Goal: Task Accomplishment & Management: Manage account settings

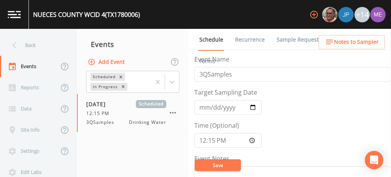
scroll to position [190, 0]
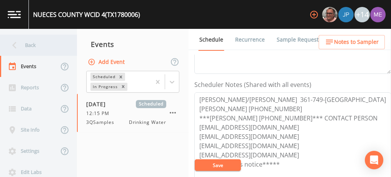
click at [28, 42] on div "Back" at bounding box center [34, 45] width 69 height 21
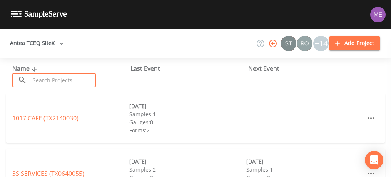
click at [52, 79] on input "text" at bounding box center [63, 80] width 66 height 14
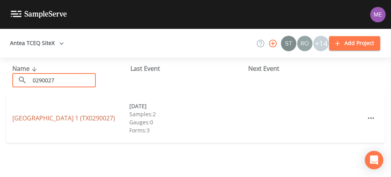
type input "0290027"
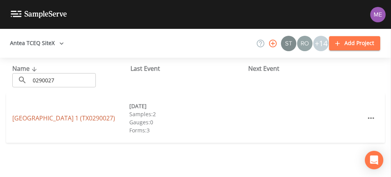
click at [37, 114] on link "[GEOGRAPHIC_DATA] 1 (TX0290027)" at bounding box center [63, 118] width 103 height 8
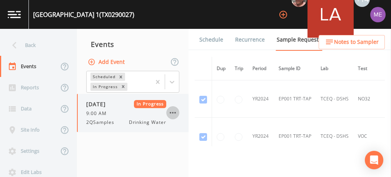
click at [173, 112] on icon "button" at bounding box center [173, 113] width 6 height 2
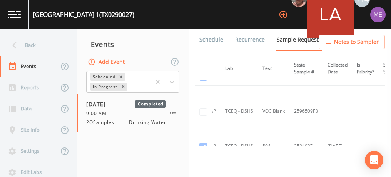
scroll to position [419, 0]
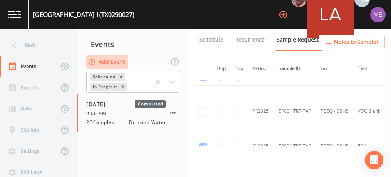
click at [121, 60] on button "Add Event" at bounding box center [107, 62] width 42 height 14
type input "3QSamples"
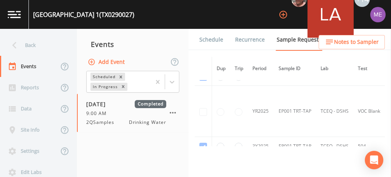
type input "[DATE]"
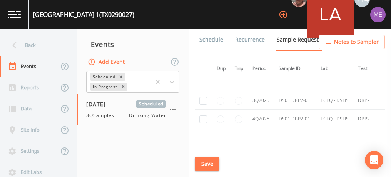
scroll to position [832, 0]
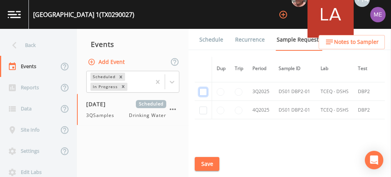
click at [202, 90] on input "checkbox" at bounding box center [204, 92] width 8 height 8
checkbox input "true"
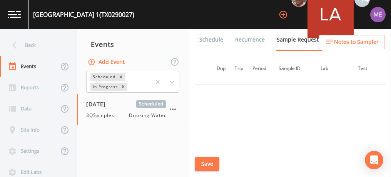
scroll to position [711, 0]
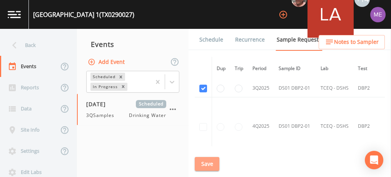
click at [207, 163] on button "Save" at bounding box center [207, 164] width 25 height 14
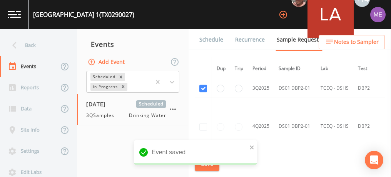
click at [211, 40] on link "Schedule" at bounding box center [211, 40] width 26 height 22
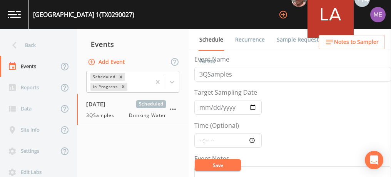
click at [289, 40] on link "Sample Requests" at bounding box center [299, 40] width 47 height 22
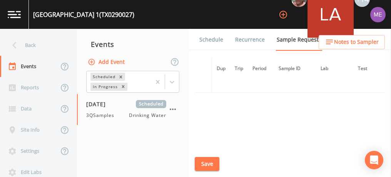
scroll to position [779, 0]
click at [216, 41] on link "Schedule" at bounding box center [211, 40] width 26 height 22
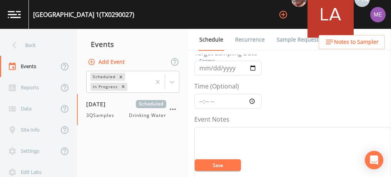
scroll to position [40, 0]
click at [201, 98] on input "Time (Optional)" at bounding box center [227, 100] width 67 height 15
type input "08:30"
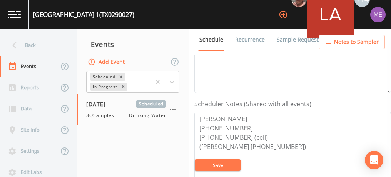
scroll to position [176, 0]
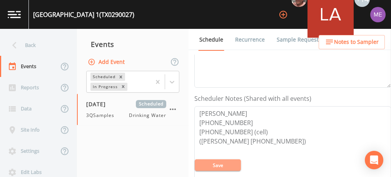
click at [224, 163] on button "Save" at bounding box center [218, 165] width 46 height 12
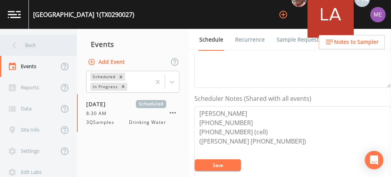
click at [34, 44] on div "Back" at bounding box center [34, 45] width 69 height 21
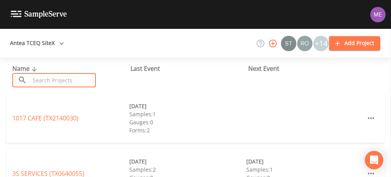
click at [49, 78] on input "text" at bounding box center [63, 80] width 66 height 14
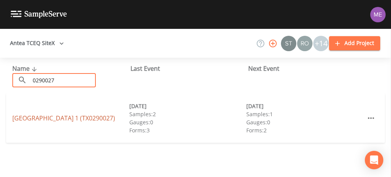
type input "0290027"
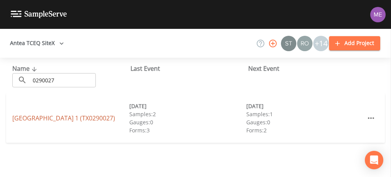
click at [34, 115] on link "[GEOGRAPHIC_DATA] 1 (TX0290027)" at bounding box center [63, 118] width 103 height 8
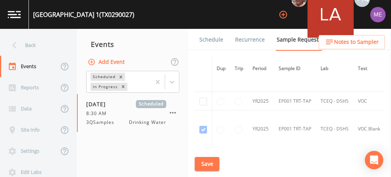
scroll to position [362, 0]
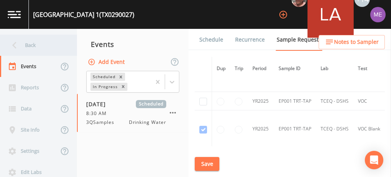
click at [30, 45] on div "Back" at bounding box center [34, 45] width 69 height 21
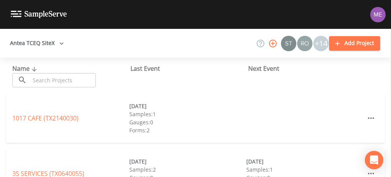
click at [52, 82] on input "text" at bounding box center [63, 80] width 66 height 14
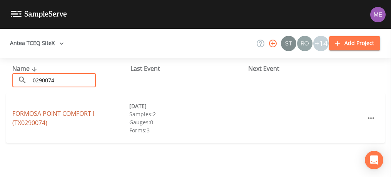
type input "0290074"
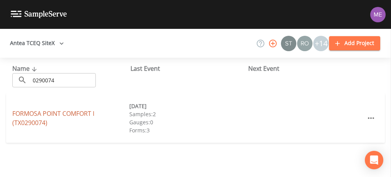
click at [39, 112] on link "FORMOSA POINT COMFORT I (TX0290074)" at bounding box center [53, 118] width 82 height 18
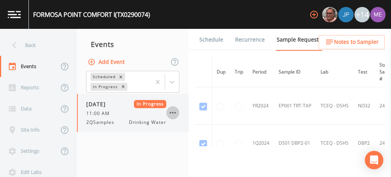
click at [175, 111] on icon "button" at bounding box center [172, 112] width 9 height 9
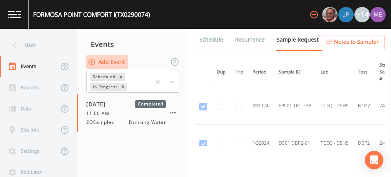
click at [117, 62] on button "Add Event" at bounding box center [107, 62] width 42 height 14
type input "3QSamples"
type input "[DATE]"
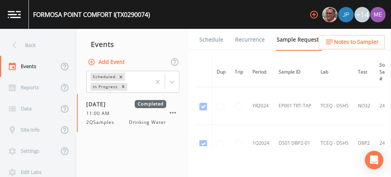
scroll to position [29, 0]
type input "09:15"
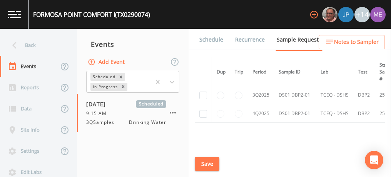
scroll to position [356, 0]
click at [202, 93] on input "checkbox" at bounding box center [204, 95] width 8 height 8
checkbox input "true"
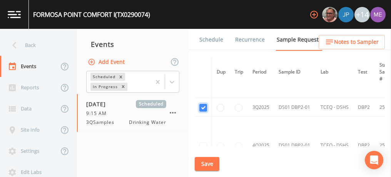
scroll to position [288, 0]
click at [207, 164] on button "Save" at bounding box center [207, 164] width 25 height 14
click at [208, 39] on link "Schedule" at bounding box center [211, 40] width 26 height 22
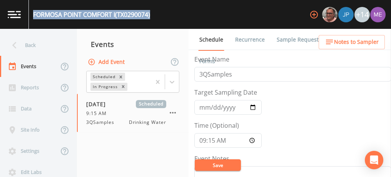
drag, startPoint x: 34, startPoint y: 14, endPoint x: 158, endPoint y: 12, distance: 124.0
click at [158, 12] on div "FORMOSA POINT COMFORT I (TX0290074) +14" at bounding box center [195, 14] width 391 height 29
copy div "FORMOSA POINT COMFORT I (TX0290074)"
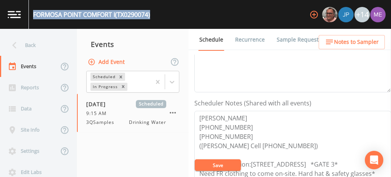
scroll to position [7, 0]
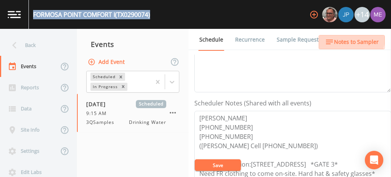
click at [336, 38] on span "Notes to Sampler" at bounding box center [356, 42] width 45 height 10
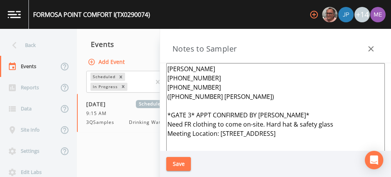
drag, startPoint x: 167, startPoint y: 97, endPoint x: 246, endPoint y: 95, distance: 79.0
click at [246, 95] on textarea "[PERSON_NAME] [PHONE_NUMBER] [PHONE_NUMBER] ([PHONE_NUMBER] [PERSON_NAME]) *GAT…" at bounding box center [275, 156] width 219 height 187
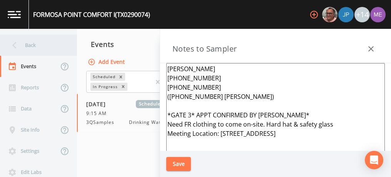
click at [28, 41] on div "Back" at bounding box center [34, 45] width 69 height 21
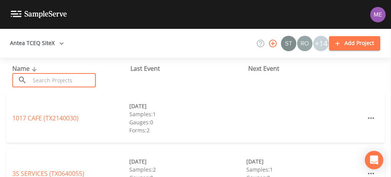
click at [48, 75] on input "text" at bounding box center [63, 80] width 66 height 14
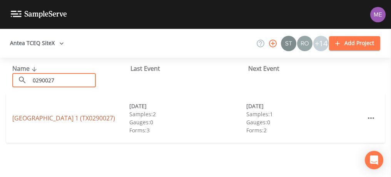
type input "0290027"
click at [29, 114] on link "[GEOGRAPHIC_DATA] 1 (TX0290027)" at bounding box center [63, 118] width 103 height 8
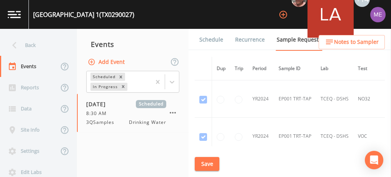
click at [208, 37] on link "Schedule" at bounding box center [211, 40] width 26 height 22
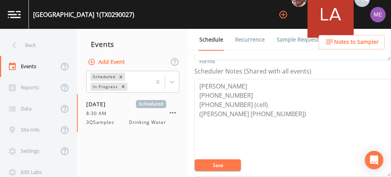
scroll to position [205, 0]
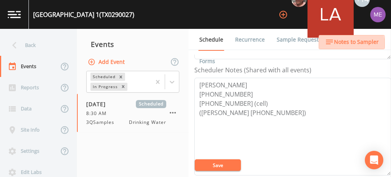
click at [330, 46] on icon "button" at bounding box center [329, 41] width 9 height 9
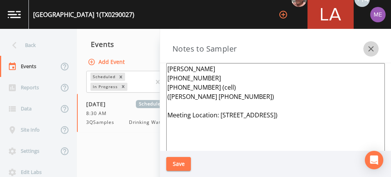
click at [369, 47] on icon "button" at bounding box center [371, 48] width 5 height 5
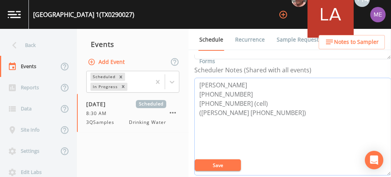
drag, startPoint x: 199, startPoint y: 83, endPoint x: 253, endPoint y: 99, distance: 56.7
click at [253, 99] on textarea "[PERSON_NAME] [PHONE_NUMBER] [PHONE_NUMBER] (cell) ([PERSON_NAME] [PHONE_NUMBER…" at bounding box center [292, 127] width 197 height 98
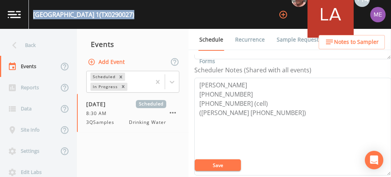
drag, startPoint x: 33, startPoint y: 13, endPoint x: 154, endPoint y: 14, distance: 120.5
click at [154, 14] on div "[GEOGRAPHIC_DATA] 1 (TX0290027) +14" at bounding box center [195, 14] width 391 height 29
copy div "[GEOGRAPHIC_DATA] 1 (TX0290027)"
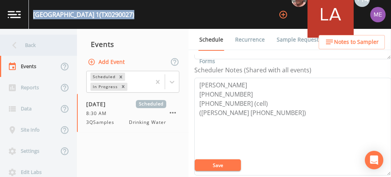
click at [27, 44] on div "Back" at bounding box center [34, 45] width 69 height 21
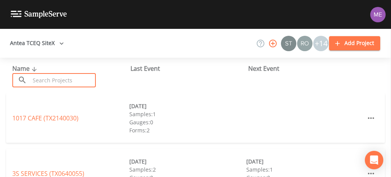
click at [49, 79] on input "text" at bounding box center [63, 80] width 66 height 14
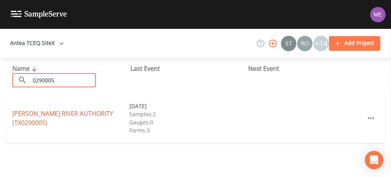
type input "0290005"
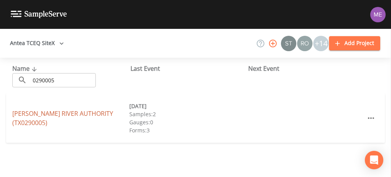
click at [35, 113] on link "[PERSON_NAME] RIVER AUTHORITY (TX0290005)" at bounding box center [62, 118] width 101 height 18
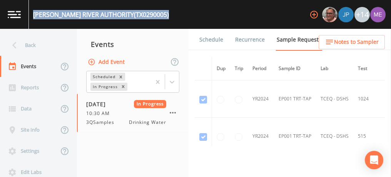
drag, startPoint x: 34, startPoint y: 15, endPoint x: 187, endPoint y: 15, distance: 153.3
click at [187, 15] on div "[PERSON_NAME] RIVER AUTHORITY (TX0290005) +14" at bounding box center [195, 14] width 391 height 29
copy div "[PERSON_NAME] RIVER AUTHORITY (TX0290005)"
click at [175, 111] on icon "button" at bounding box center [172, 112] width 9 height 9
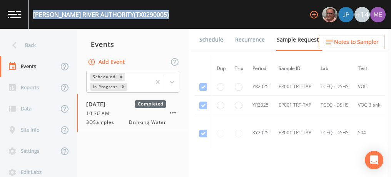
scroll to position [676, 0]
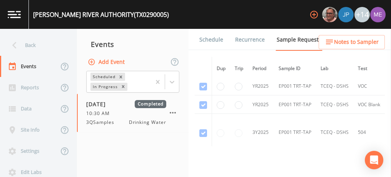
click at [286, 115] on td "EP001 TRT-TAP" at bounding box center [295, 132] width 42 height 37
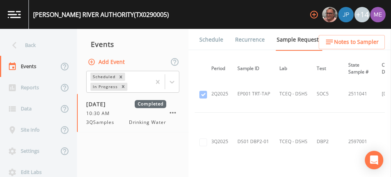
scroll to position [939, 0]
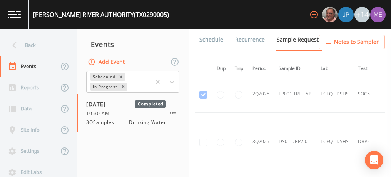
click at [203, 135] on td at bounding box center [203, 142] width 17 height 58
click at [205, 136] on td at bounding box center [203, 142] width 17 height 58
click at [113, 63] on button "Add Event" at bounding box center [107, 62] width 42 height 14
type input "3QSamples"
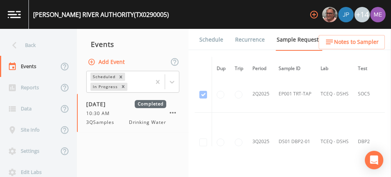
type input "[DATE]"
type input "10:15"
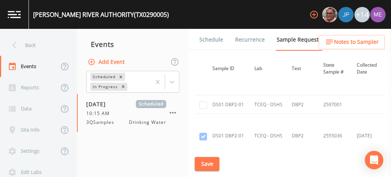
scroll to position [1177, 66]
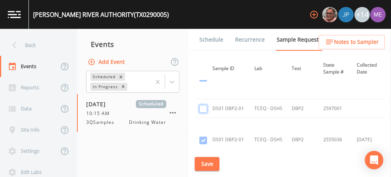
click at [204, 106] on input "checkbox" at bounding box center [204, 109] width 8 height 8
checkbox input "true"
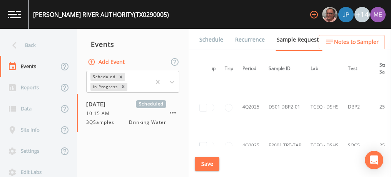
scroll to position [1105, 10]
click at [202, 161] on button "Save" at bounding box center [207, 164] width 25 height 14
click at [209, 41] on link "Schedule" at bounding box center [211, 40] width 26 height 22
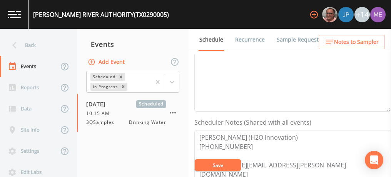
scroll to position [192, 0]
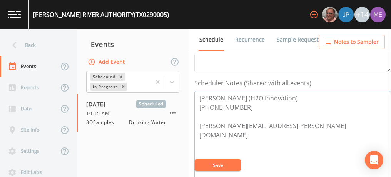
drag, startPoint x: 199, startPoint y: 95, endPoint x: 241, endPoint y: 106, distance: 43.5
click at [241, 106] on textarea "[PERSON_NAME] (H2O Innovation) [PHONE_NUMBER] [PERSON_NAME][EMAIL_ADDRESS][PERS…" at bounding box center [292, 140] width 197 height 98
click at [215, 166] on button "Save" at bounding box center [218, 165] width 46 height 12
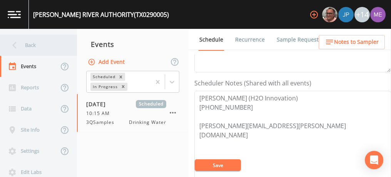
click at [30, 46] on div "Back" at bounding box center [34, 45] width 69 height 21
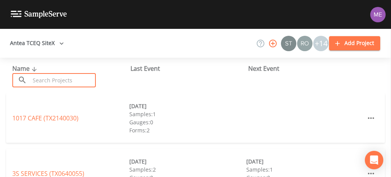
click at [46, 77] on input "text" at bounding box center [63, 80] width 66 height 14
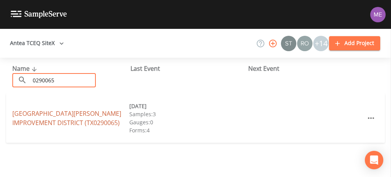
type input "0290065"
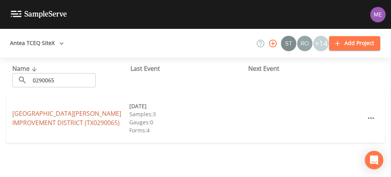
click at [31, 114] on link "[GEOGRAPHIC_DATA][PERSON_NAME] (TX0290065)" at bounding box center [66, 118] width 109 height 18
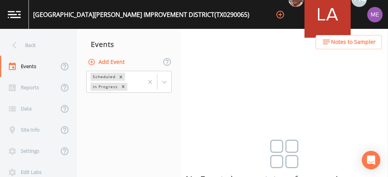
click at [107, 61] on button "Add Event" at bounding box center [107, 62] width 42 height 14
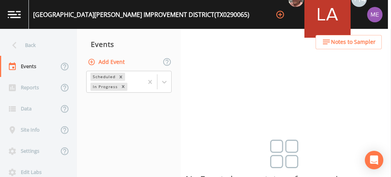
type input "3QSamples"
type input "[DATE]"
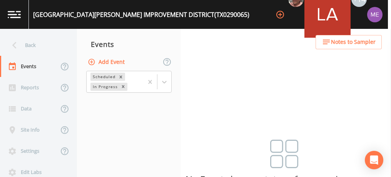
type input "11:00"
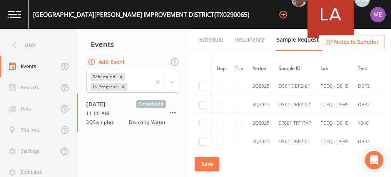
scroll to position [1398, 0]
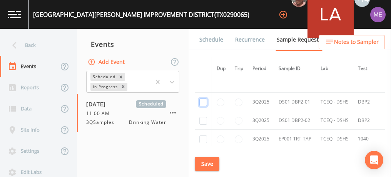
click at [201, 99] on input "checkbox" at bounding box center [204, 103] width 8 height 8
checkbox input "true"
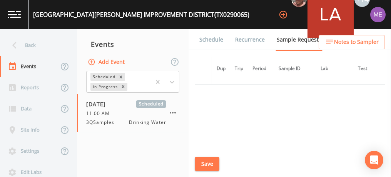
scroll to position [1187, 0]
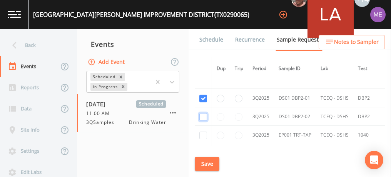
click at [201, 113] on input "checkbox" at bounding box center [204, 117] width 8 height 8
checkbox input "true"
click at [203, 132] on input "checkbox" at bounding box center [204, 136] width 8 height 8
checkbox input "true"
click at [209, 164] on button "Save" at bounding box center [207, 164] width 25 height 14
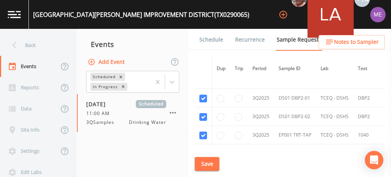
click at [213, 40] on link "Schedule" at bounding box center [211, 40] width 26 height 22
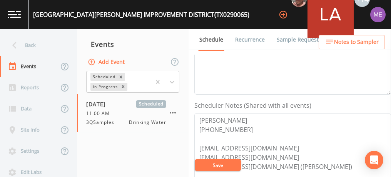
scroll to position [170, 0]
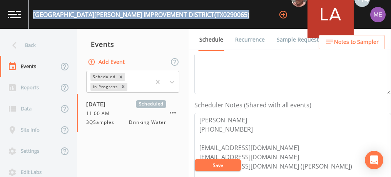
drag, startPoint x: 35, startPoint y: 13, endPoint x: 195, endPoint y: 15, distance: 160.2
click at [195, 15] on div "[GEOGRAPHIC_DATA][PERSON_NAME] IMPROVEMENT DISTRICT (TX0290065) +14" at bounding box center [195, 14] width 391 height 29
copy div "[GEOGRAPHIC_DATA][PERSON_NAME] (TX0290065)"
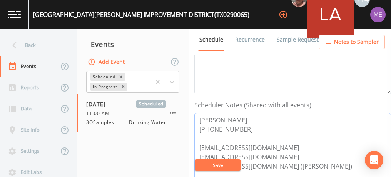
drag, startPoint x: 198, startPoint y: 117, endPoint x: 253, endPoint y: 126, distance: 55.3
click at [253, 126] on textarea "[PERSON_NAME] [PHONE_NUMBER] [EMAIL_ADDRESS][DOMAIN_NAME] [EMAIL_ADDRESS][DOMAI…" at bounding box center [292, 162] width 197 height 98
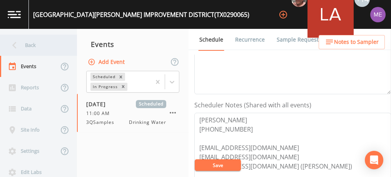
click at [32, 44] on div "Back" at bounding box center [34, 45] width 69 height 21
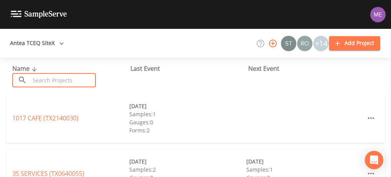
click at [44, 78] on input "text" at bounding box center [63, 80] width 66 height 14
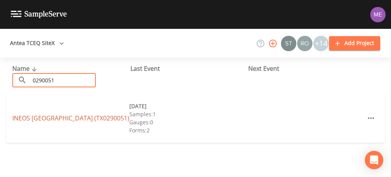
type input "0290051"
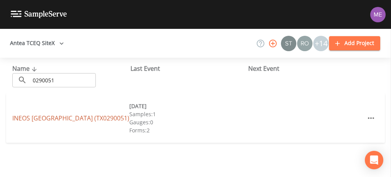
click at [28, 117] on link "INEOS [GEOGRAPHIC_DATA] (TX0290051)" at bounding box center [70, 118] width 117 height 8
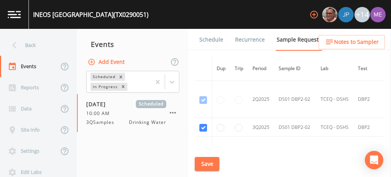
scroll to position [784, 0]
click at [208, 164] on button "Save" at bounding box center [207, 164] width 25 height 14
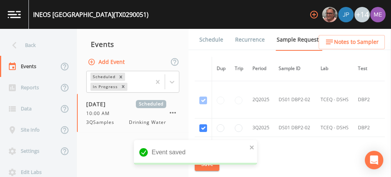
click at [206, 40] on link "Schedule" at bounding box center [211, 40] width 26 height 22
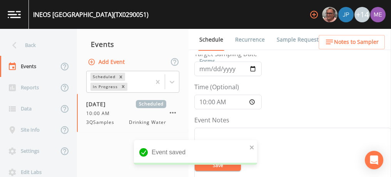
scroll to position [39, 0]
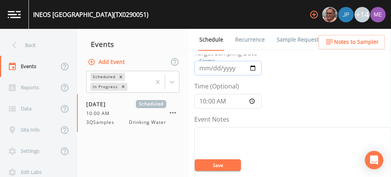
click at [251, 67] on input "[DATE]" at bounding box center [227, 68] width 67 height 15
click at [211, 67] on input "[DATE]" at bounding box center [227, 68] width 67 height 15
type input "[DATE]"
click at [220, 166] on button "Save" at bounding box center [218, 165] width 46 height 12
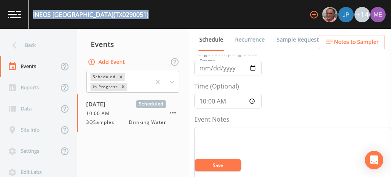
drag, startPoint x: 33, startPoint y: 15, endPoint x: 148, endPoint y: 12, distance: 114.8
click at [148, 12] on div "INEOS [GEOGRAPHIC_DATA] (TX0290051) +14" at bounding box center [195, 14] width 391 height 29
copy div "INEOS [GEOGRAPHIC_DATA] (TX0290051)"
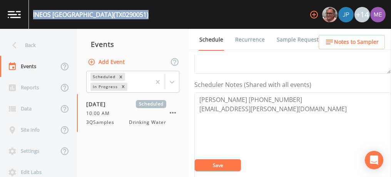
scroll to position [191, 0]
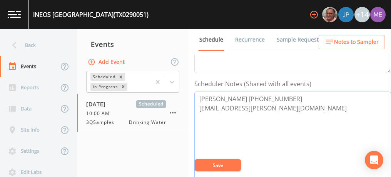
drag, startPoint x: 199, startPoint y: 97, endPoint x: 292, endPoint y: 94, distance: 93.6
click at [292, 94] on textarea "[PERSON_NAME] [PHONE_NUMBER] [EMAIL_ADDRESS][PERSON_NAME][DOMAIN_NAME]" at bounding box center [292, 141] width 197 height 98
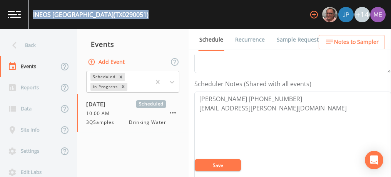
drag, startPoint x: 34, startPoint y: 15, endPoint x: 148, endPoint y: 18, distance: 114.5
click at [148, 18] on div "INEOS [GEOGRAPHIC_DATA] (TX0290051) +14" at bounding box center [195, 14] width 391 height 29
copy div "INEOS [GEOGRAPHIC_DATA] (TX0290051)"
